Goal: Information Seeking & Learning: Learn about a topic

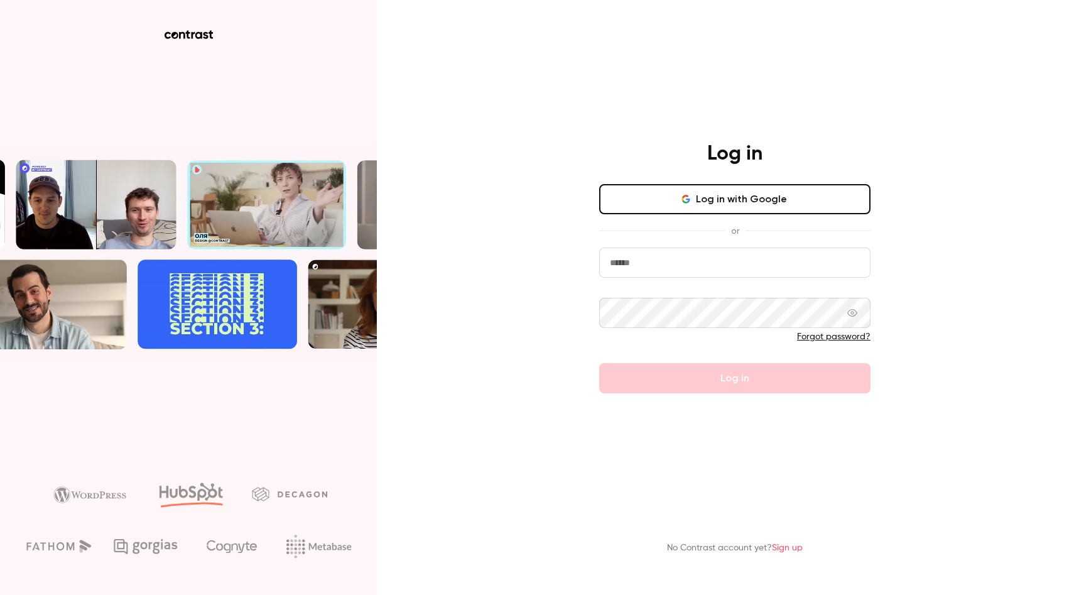
click at [656, 266] on input "email" at bounding box center [734, 262] width 271 height 30
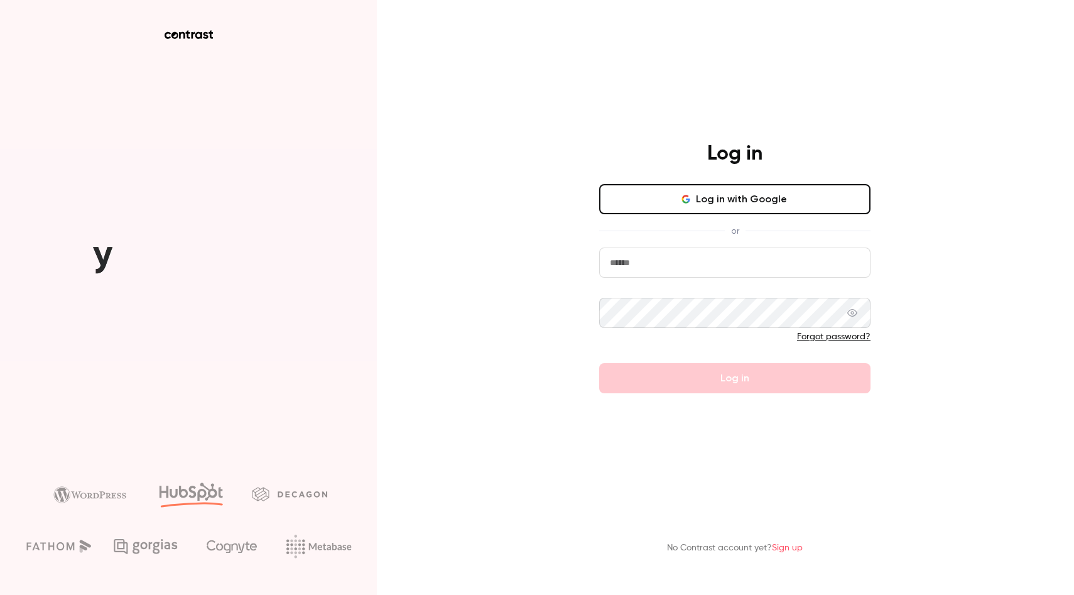
click at [656, 266] on input "email" at bounding box center [734, 262] width 271 height 30
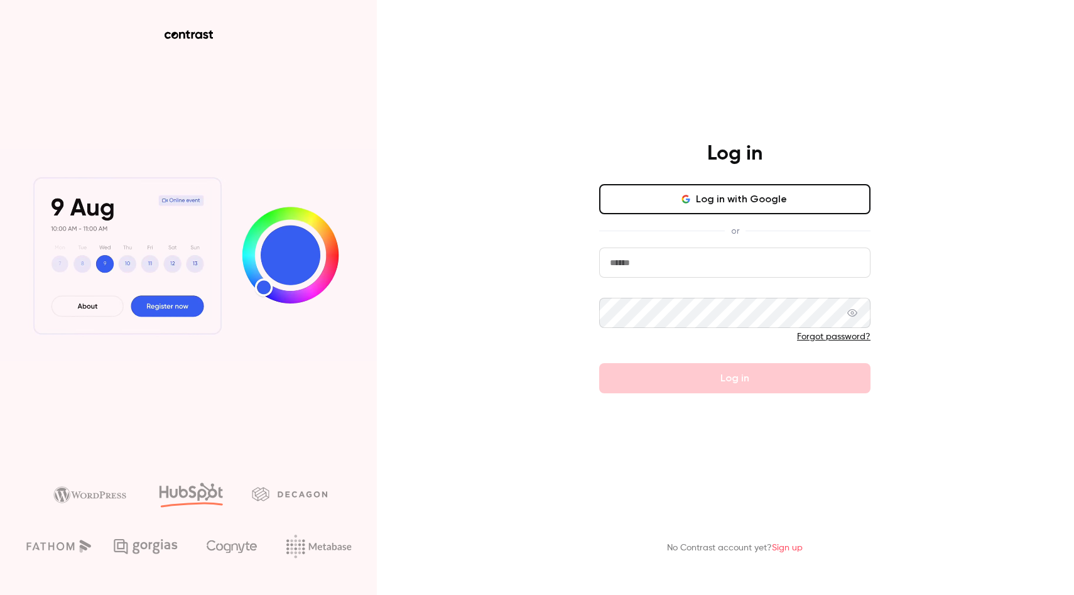
click at [656, 266] on input "email" at bounding box center [734, 262] width 271 height 30
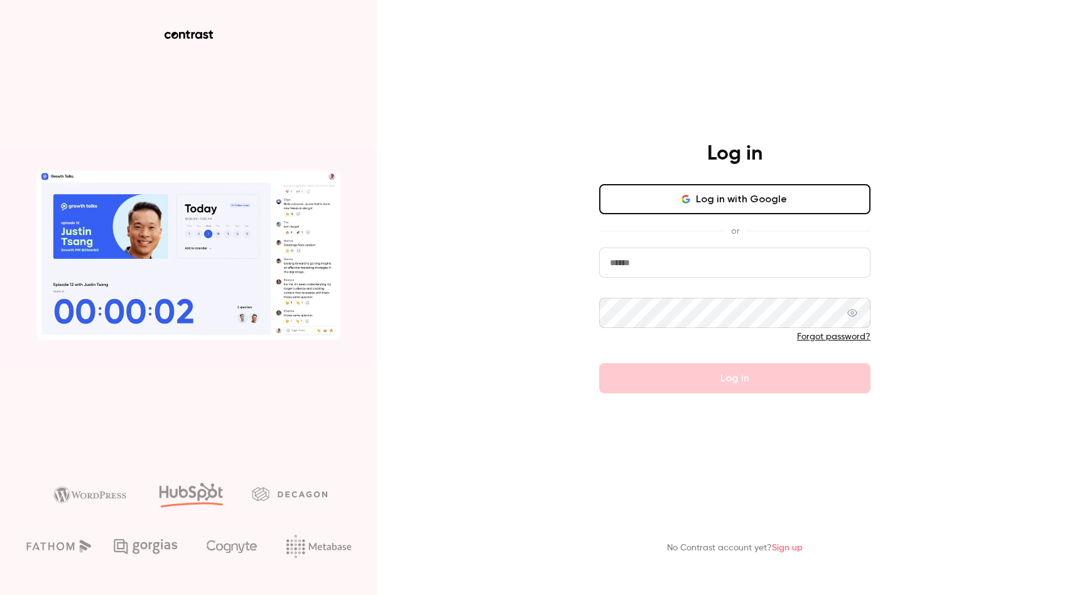
click at [656, 266] on input "email" at bounding box center [734, 262] width 271 height 30
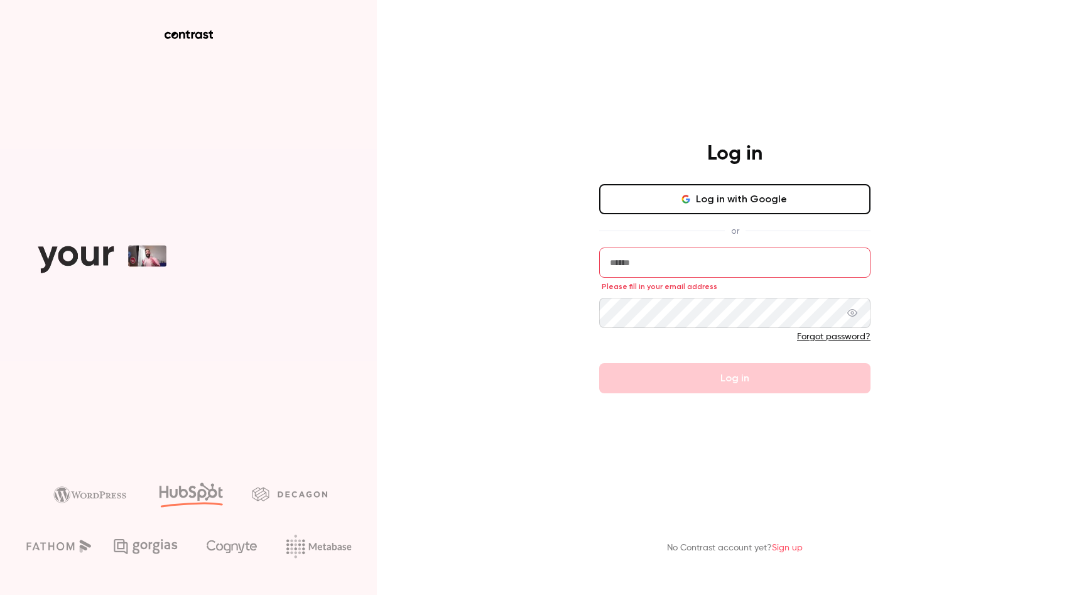
type input "**********"
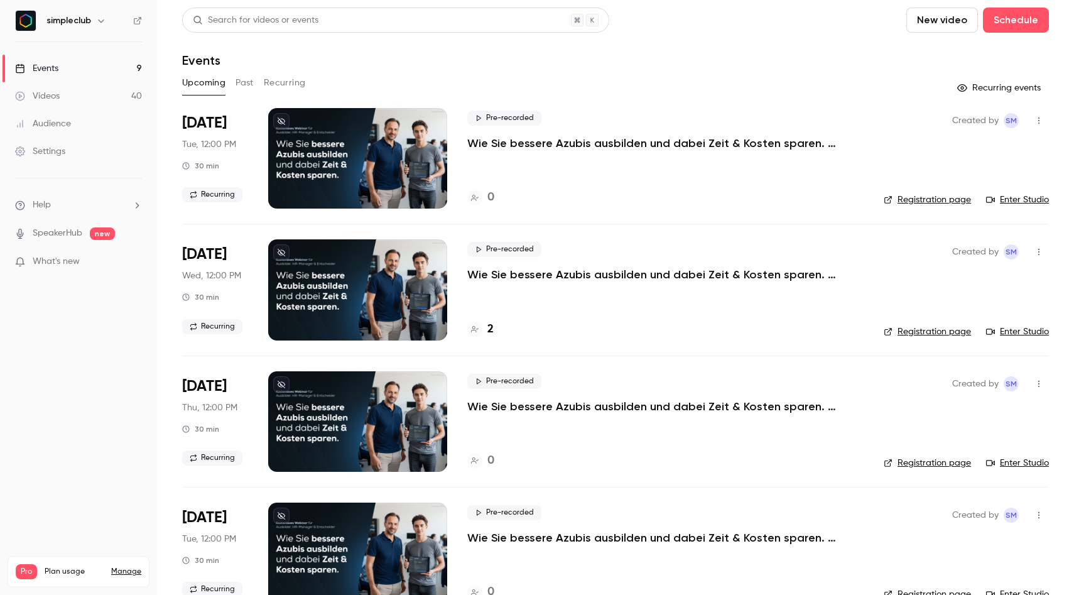
click at [64, 68] on link "Events 9" at bounding box center [78, 69] width 157 height 28
click at [92, 129] on link "Audience" at bounding box center [78, 124] width 157 height 28
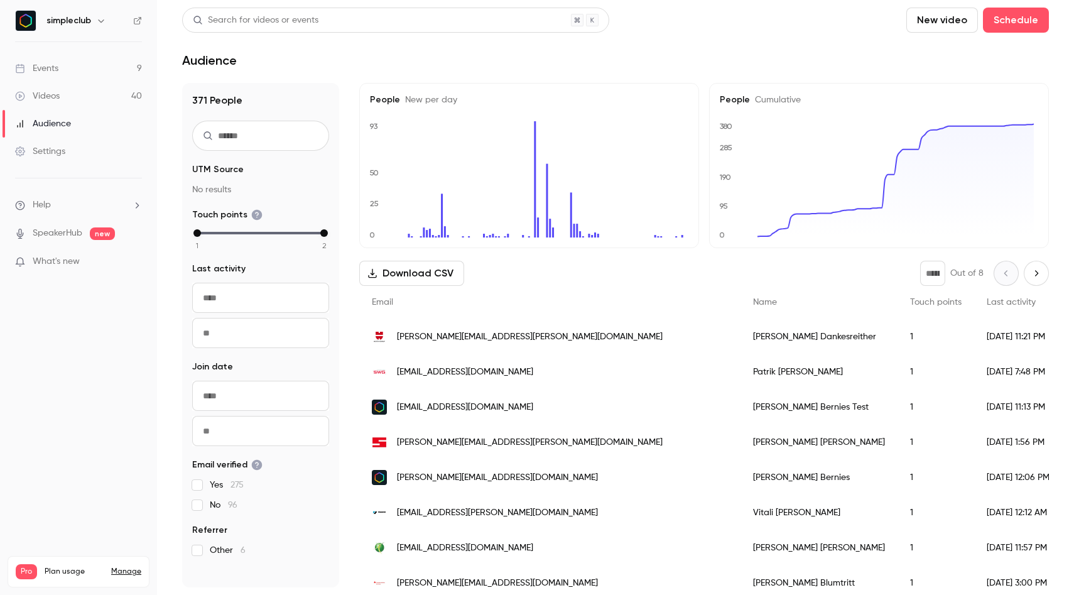
click at [52, 70] on div "Events" at bounding box center [36, 68] width 43 height 13
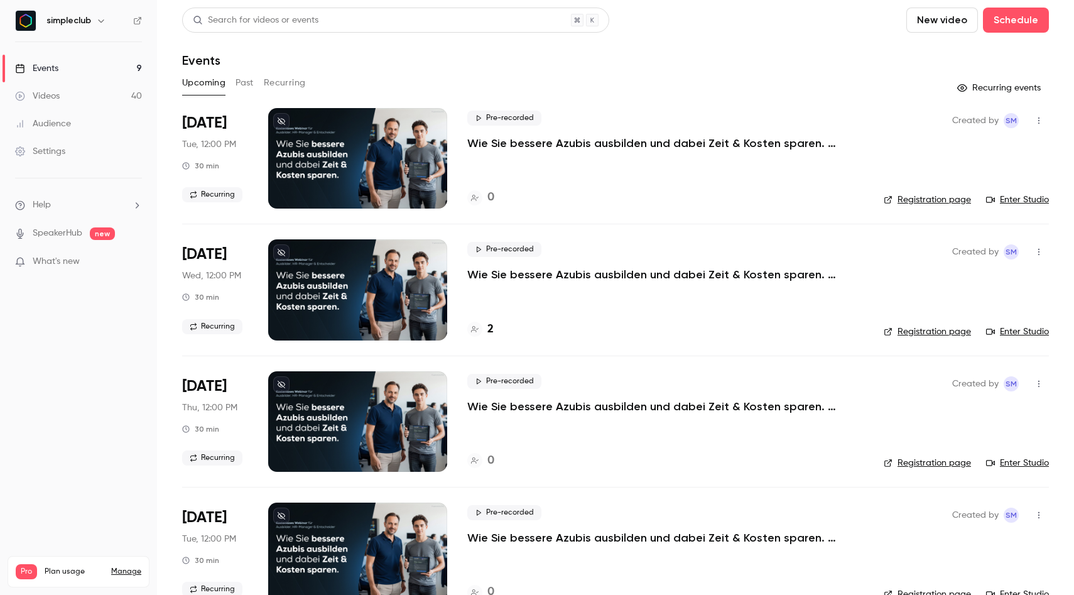
click at [295, 23] on div "Search for videos or events" at bounding box center [256, 20] width 126 height 13
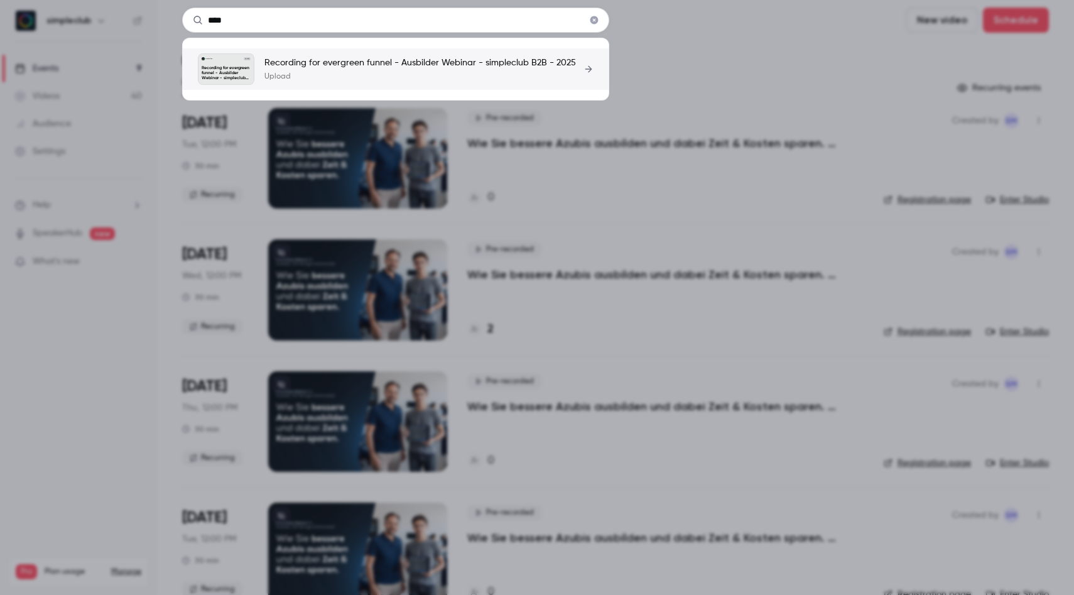
type input "****"
click at [335, 65] on p "Recording for evergreen funnel - Ausbilder Webinar - simpleclub B2B - 2025" at bounding box center [419, 63] width 311 height 13
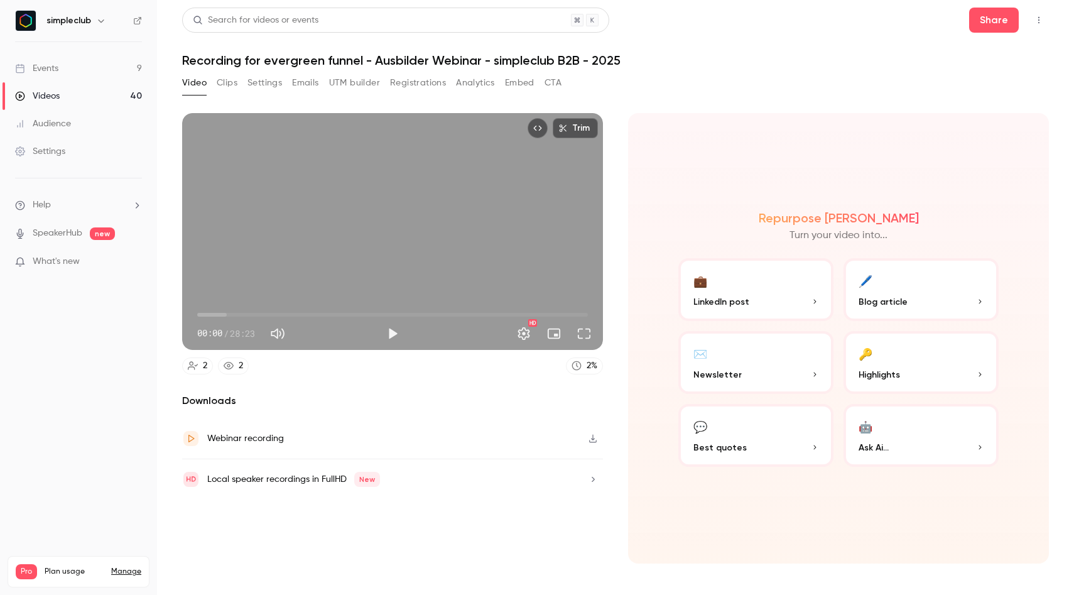
click at [471, 83] on button "Analytics" at bounding box center [475, 83] width 39 height 20
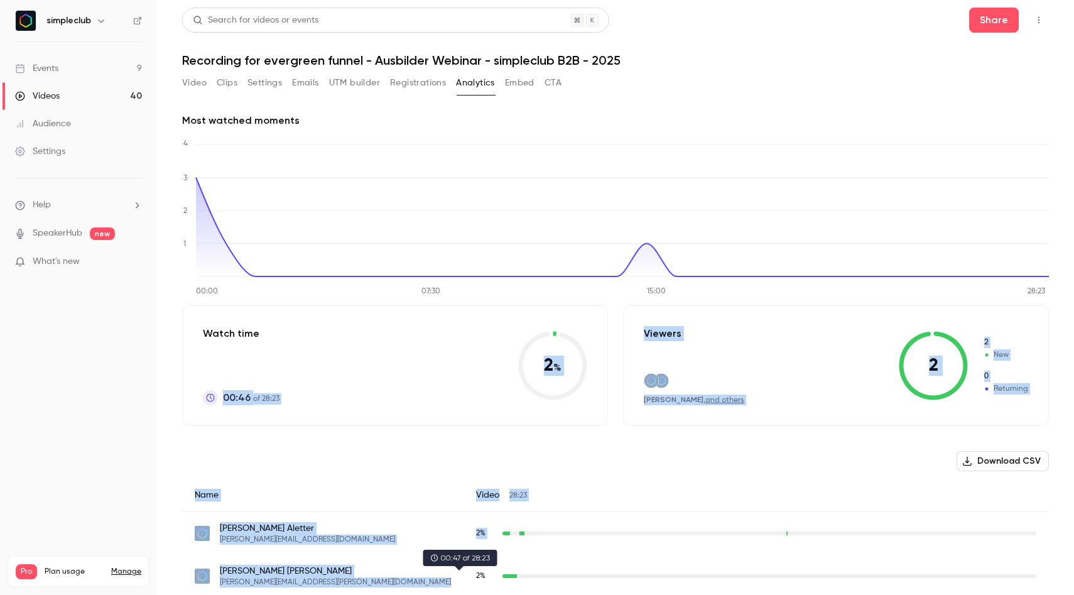
drag, startPoint x: 457, startPoint y: 578, endPoint x: 361, endPoint y: 279, distance: 313.2
click at [349, 291] on div "Most watched moments 00:00 07:30 15:00 28:23 0 1 2 3 4 Watch time 00:46 of 28:2…" at bounding box center [615, 360] width 867 height 494
